Goal: Task Accomplishment & Management: Use online tool/utility

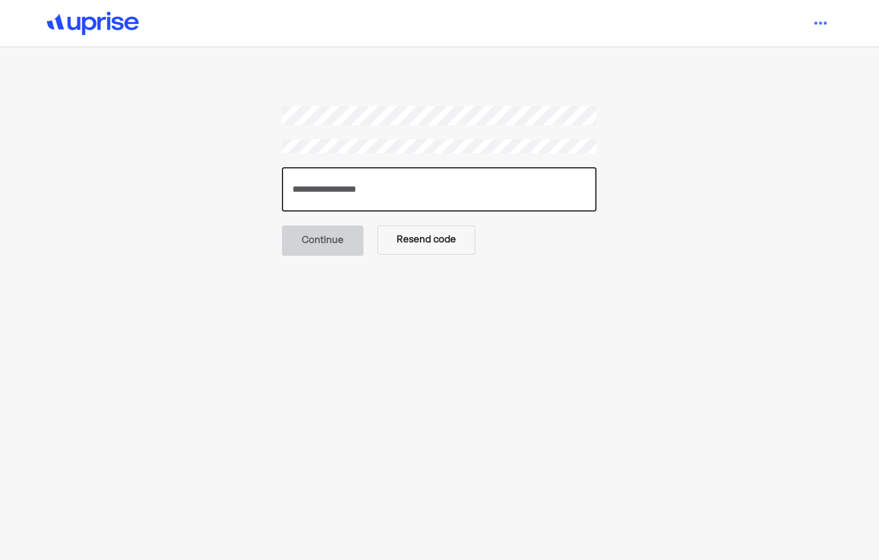
click at [352, 188] on input "number" at bounding box center [439, 189] width 315 height 44
paste input "******"
type input "******"
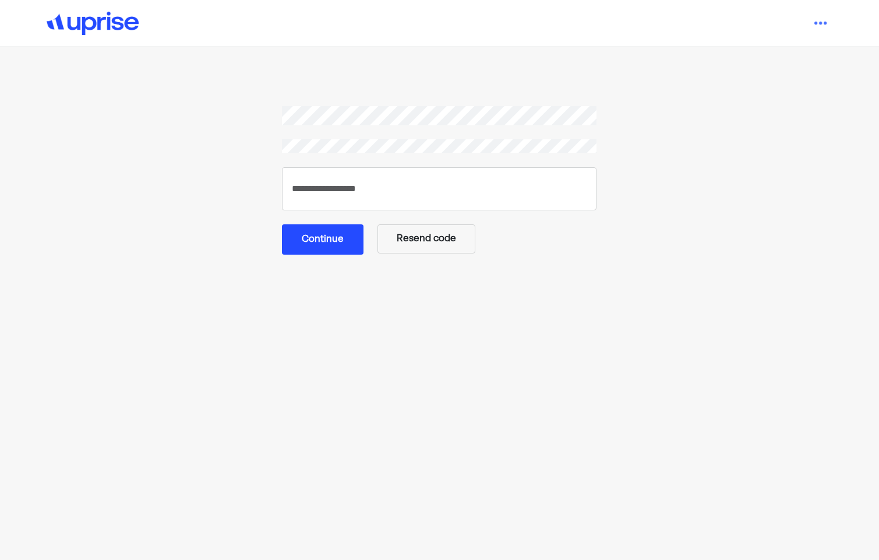
click at [208, 274] on main "****** Continue Resend code" at bounding box center [439, 356] width 615 height 501
click at [332, 251] on button "Continue" at bounding box center [323, 239] width 82 height 30
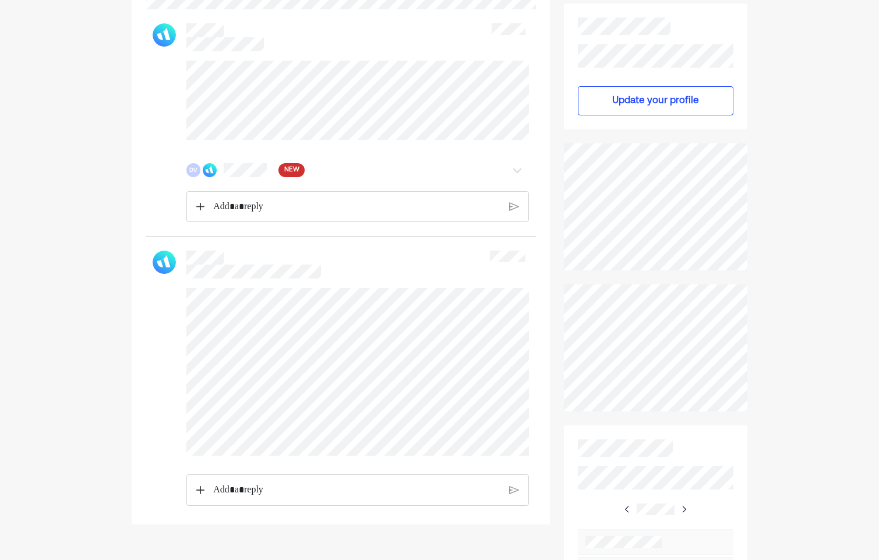
scroll to position [216, 0]
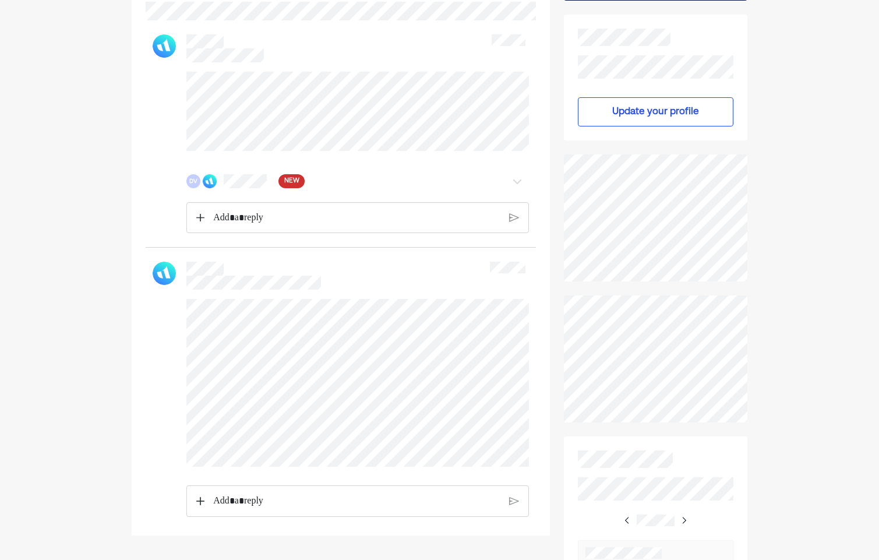
click at [520, 188] on img at bounding box center [517, 181] width 14 height 14
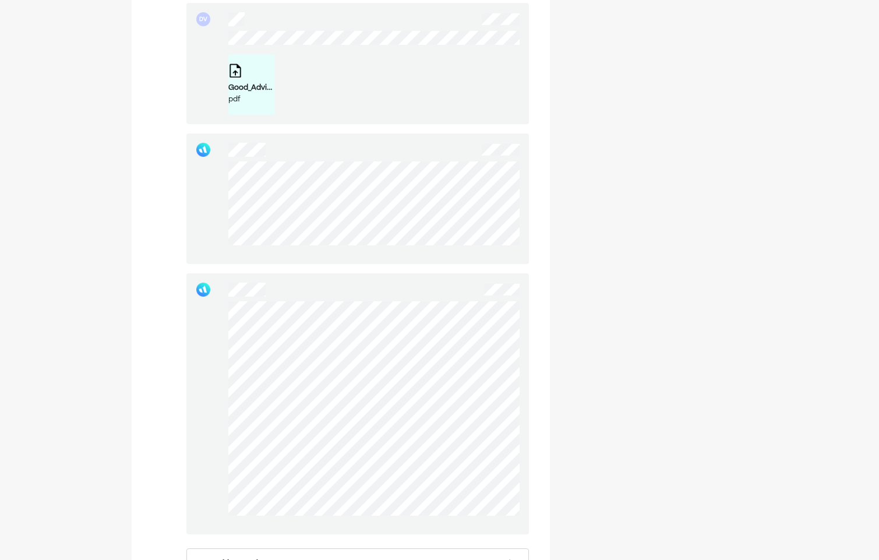
scroll to position [3441, 0]
click at [401, 384] on div at bounding box center [357, 398] width 343 height 261
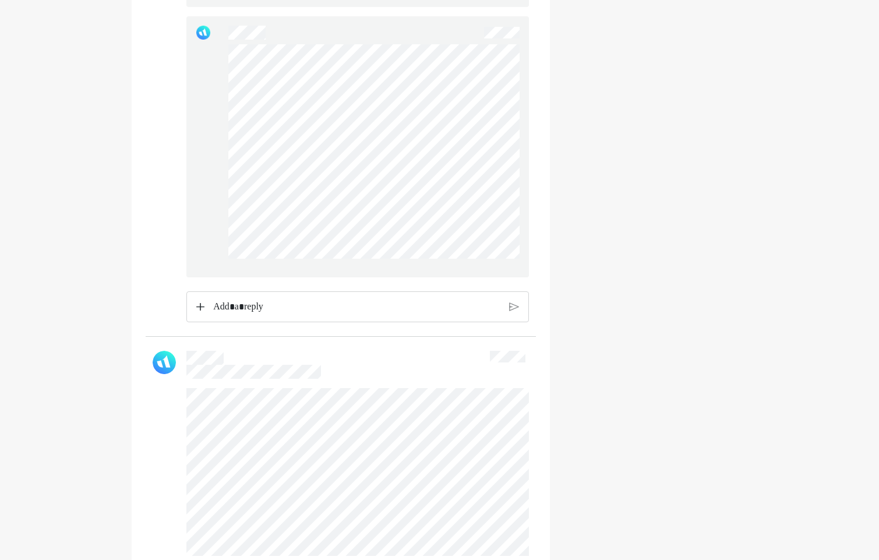
scroll to position [3837, 0]
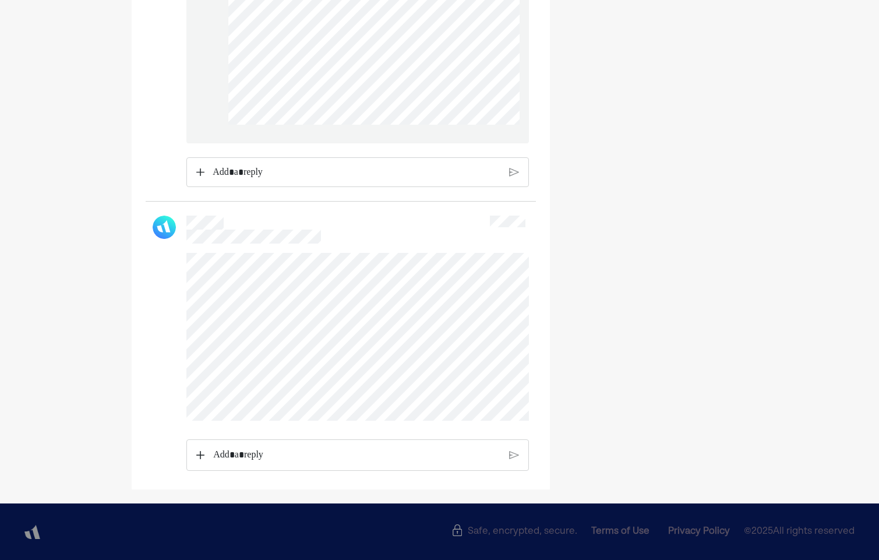
click at [283, 174] on p "Rich Text Editor. Editing area: main" at bounding box center [357, 172] width 288 height 15
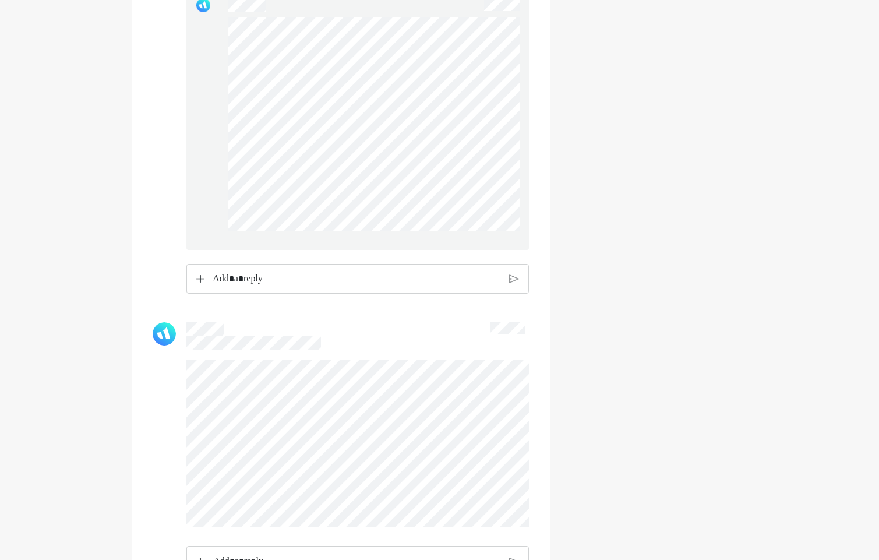
scroll to position [3719, 0]
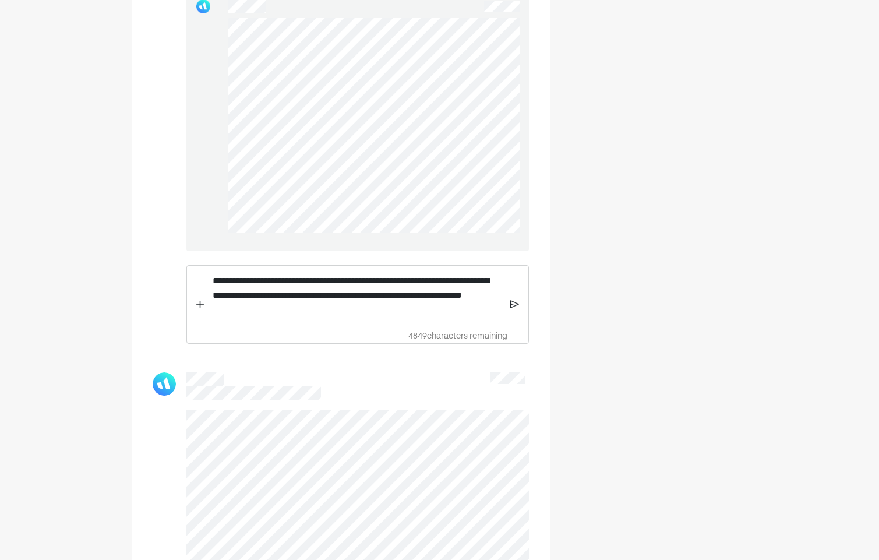
click at [516, 309] on img at bounding box center [514, 304] width 9 height 10
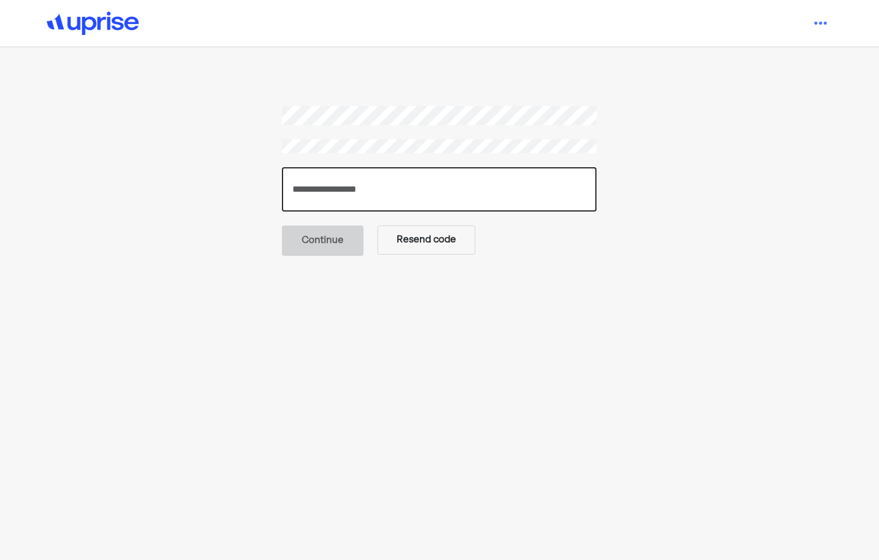
click at [333, 194] on input "number" at bounding box center [439, 189] width 315 height 44
paste input "******"
type input "******"
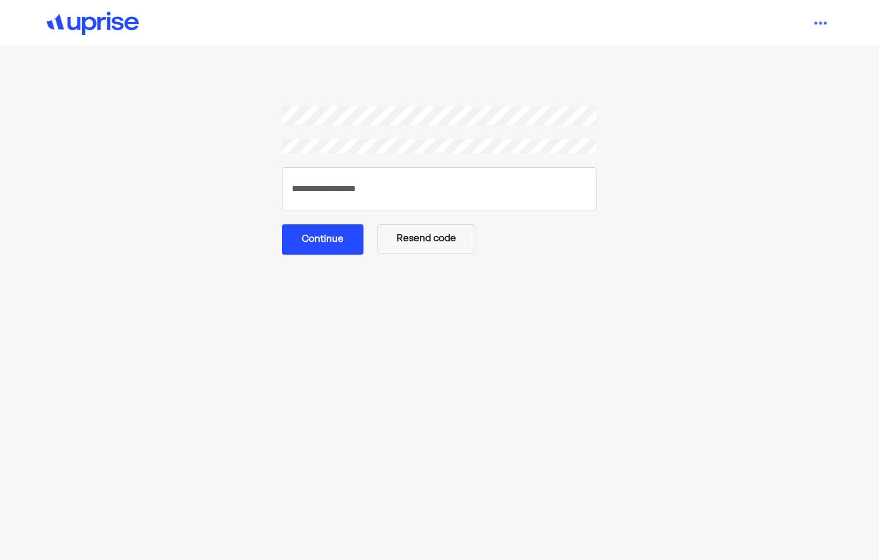
click at [214, 218] on section "****** Continue Resend code" at bounding box center [439, 180] width 587 height 149
click at [338, 233] on button "Continue" at bounding box center [323, 239] width 82 height 30
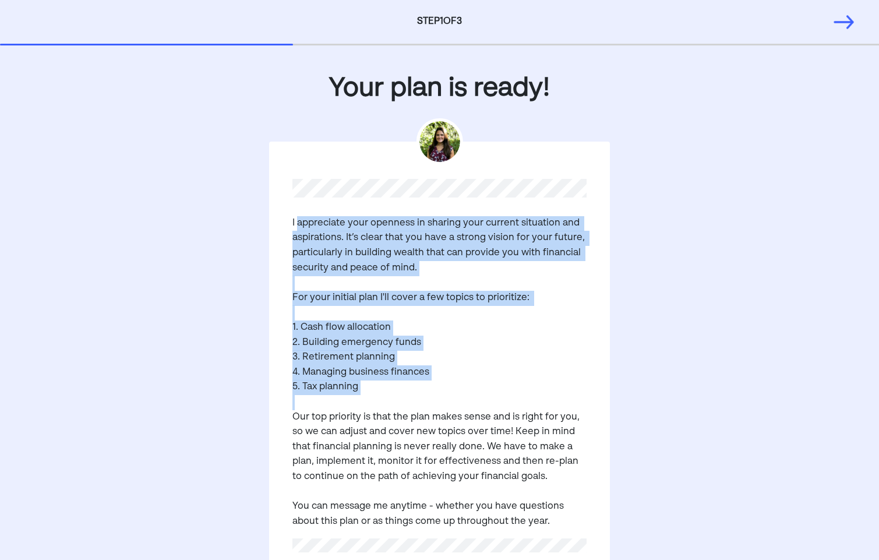
drag, startPoint x: 297, startPoint y: 227, endPoint x: 420, endPoint y: 404, distance: 215.6
click at [420, 404] on pre "I appreciate your openness in sharing your current situation and aspirations. I…" at bounding box center [440, 372] width 294 height 313
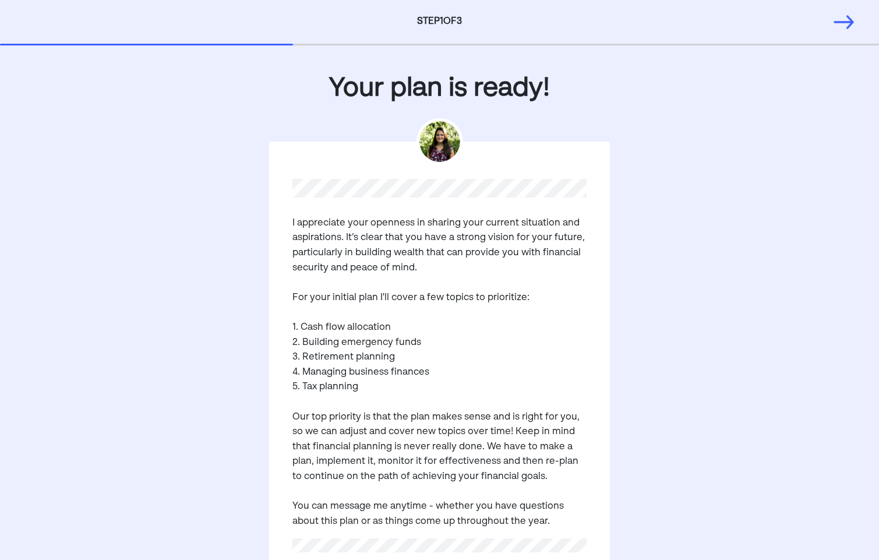
scroll to position [122, 0]
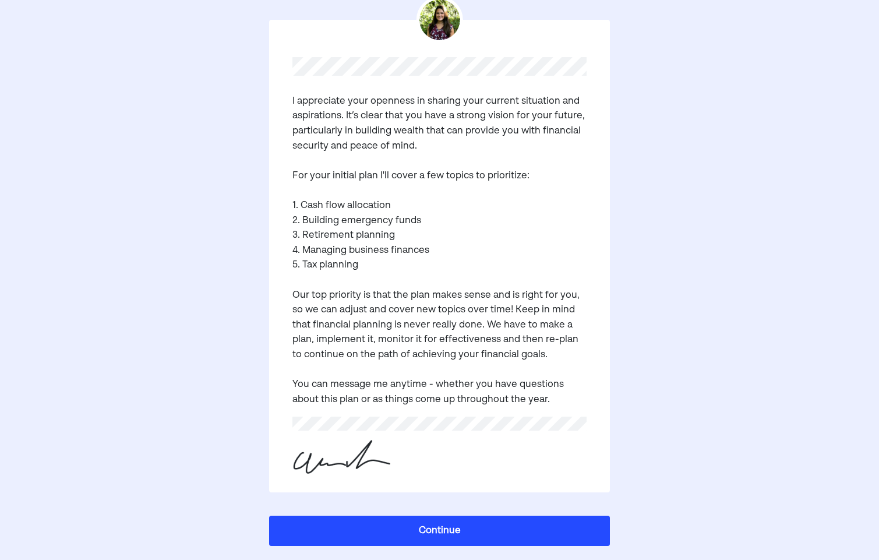
click at [421, 521] on button "Continue" at bounding box center [439, 531] width 340 height 30
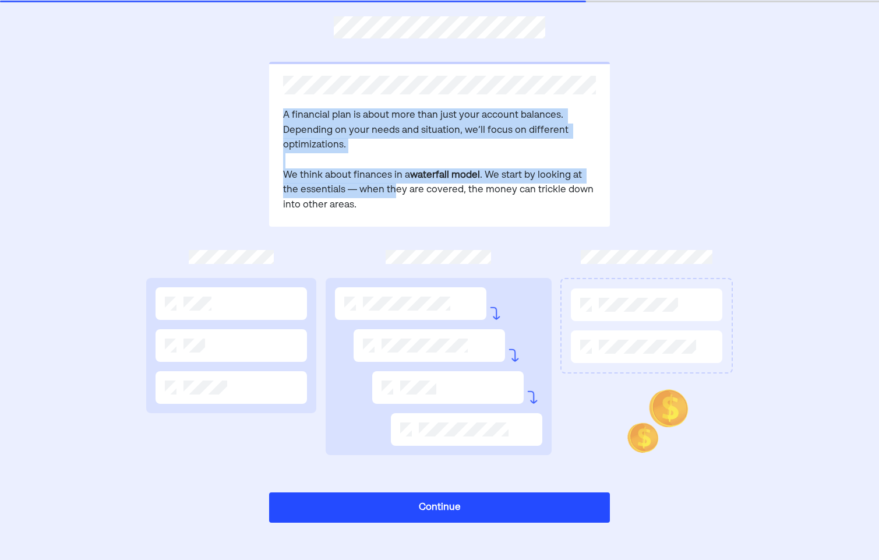
drag, startPoint x: 281, startPoint y: 80, endPoint x: 393, endPoint y: 192, distance: 158.2
click at [393, 192] on div "A financial plan is about more than just your account balances. Depending on yo…" at bounding box center [439, 144] width 340 height 165
click at [393, 192] on pre "A financial plan is about more than just your account balances. Depending on yo…" at bounding box center [439, 160] width 312 height 104
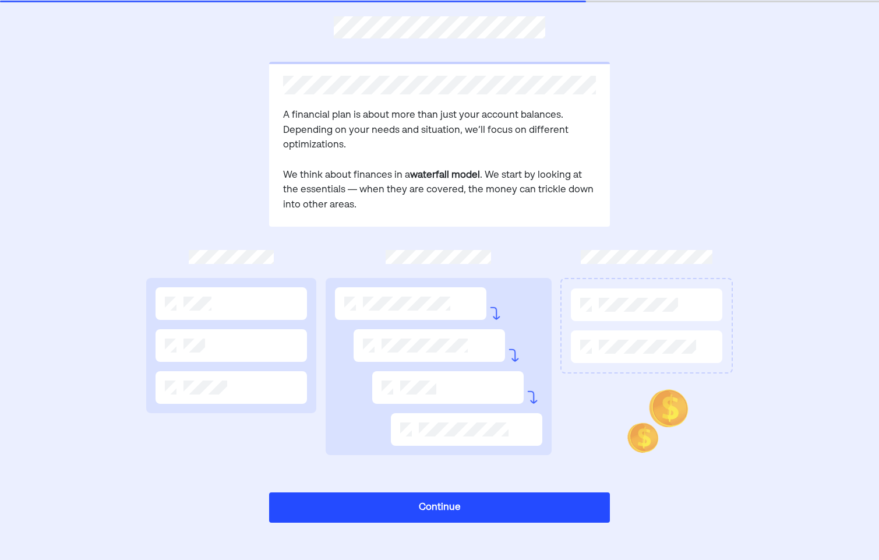
drag, startPoint x: 376, startPoint y: 114, endPoint x: 409, endPoint y: 167, distance: 62.1
click at [409, 167] on pre "A financial plan is about more than just your account balances. Depending on yo…" at bounding box center [439, 160] width 312 height 104
click at [443, 506] on button "Continue" at bounding box center [439, 507] width 340 height 30
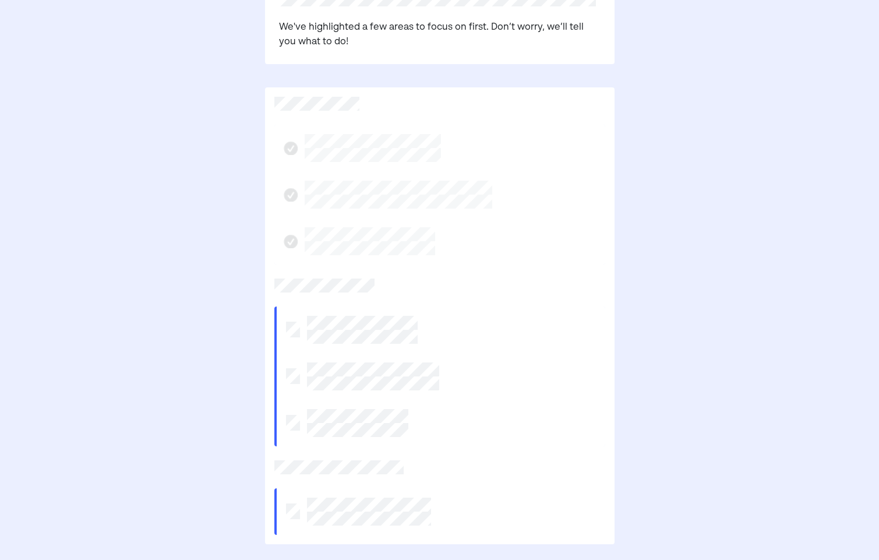
scroll to position [241, 0]
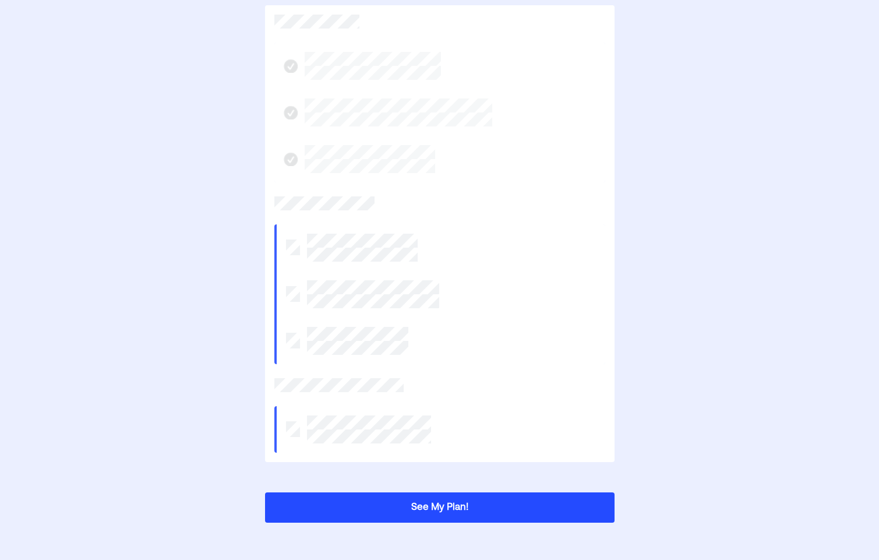
click at [361, 504] on button "See My Plan!" at bounding box center [440, 507] width 350 height 30
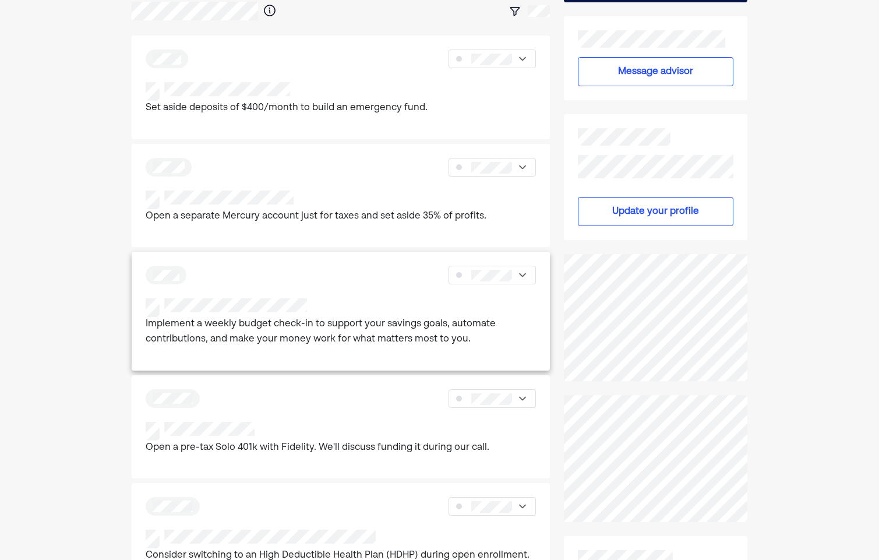
scroll to position [0, 0]
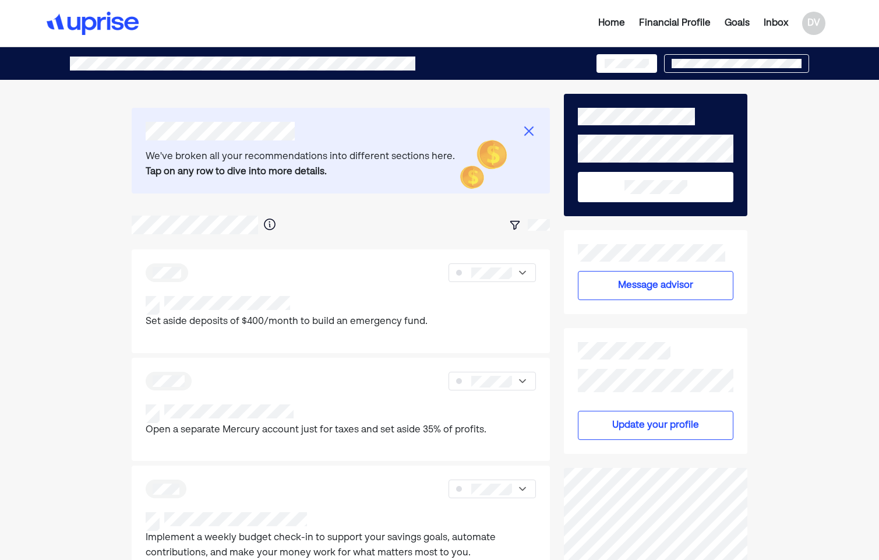
click at [530, 130] on img at bounding box center [529, 131] width 14 height 14
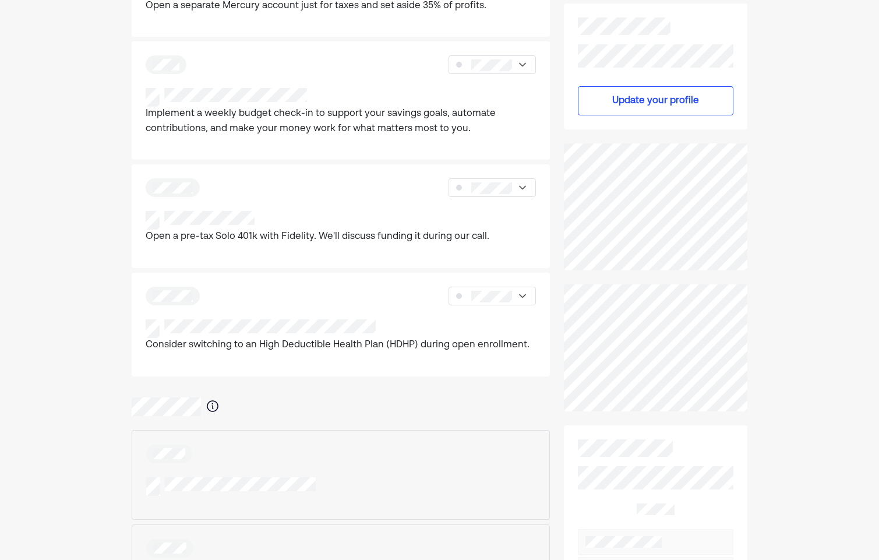
scroll to position [324, 0]
